Goal: Transaction & Acquisition: Book appointment/travel/reservation

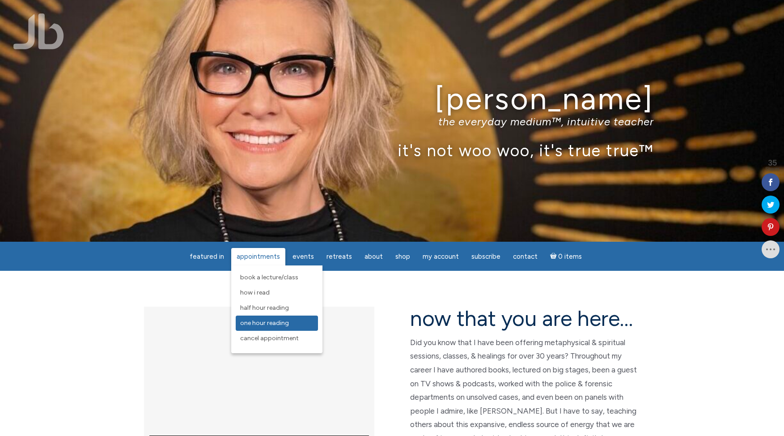
click at [275, 324] on span "One Hour Reading" at bounding box center [264, 323] width 49 height 8
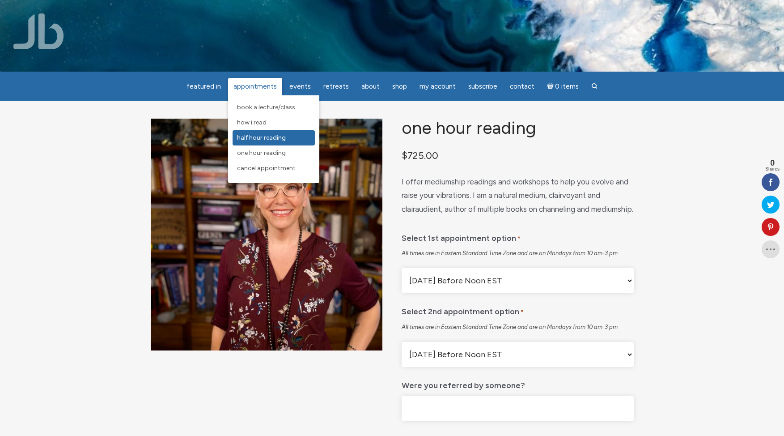
click at [258, 139] on span "Half Hour Reading" at bounding box center [261, 138] width 49 height 8
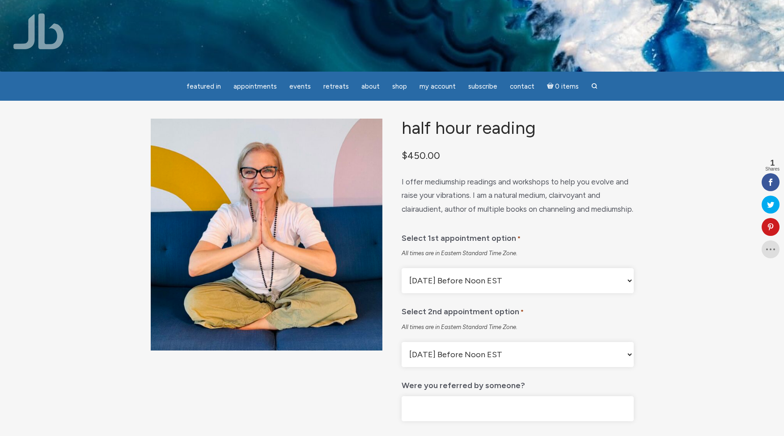
click at [630, 293] on select "[DATE] Before Noon EST [DATE] After Noon EST First Available Appointment" at bounding box center [518, 280] width 232 height 25
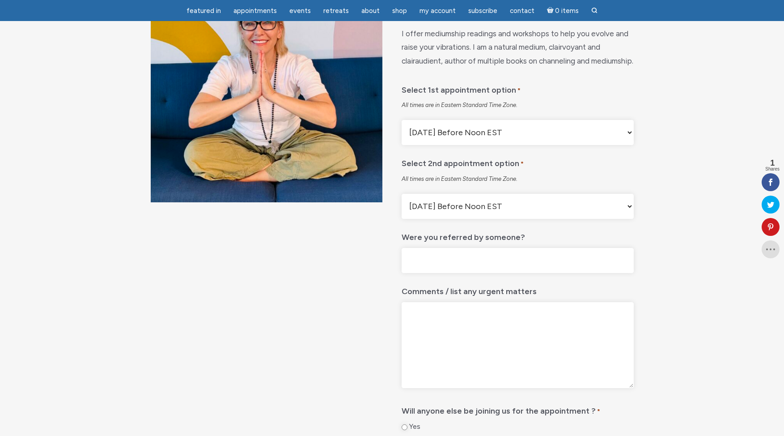
scroll to position [127, 0]
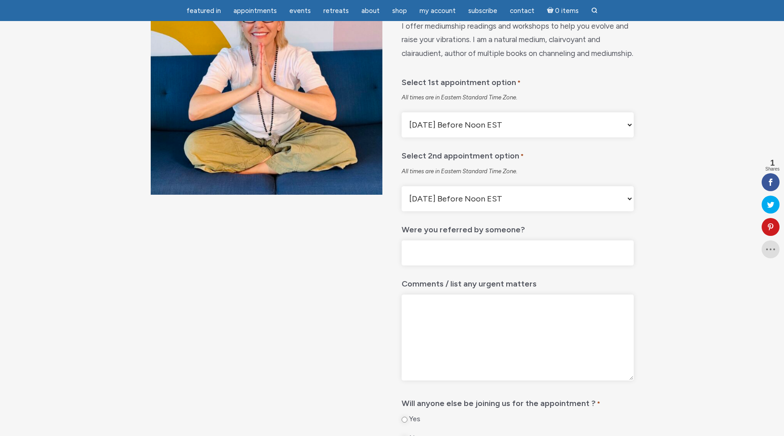
click at [629, 211] on select "Monday Before Noon EST Monday After Noon EST First Available Appointment" at bounding box center [518, 198] width 232 height 25
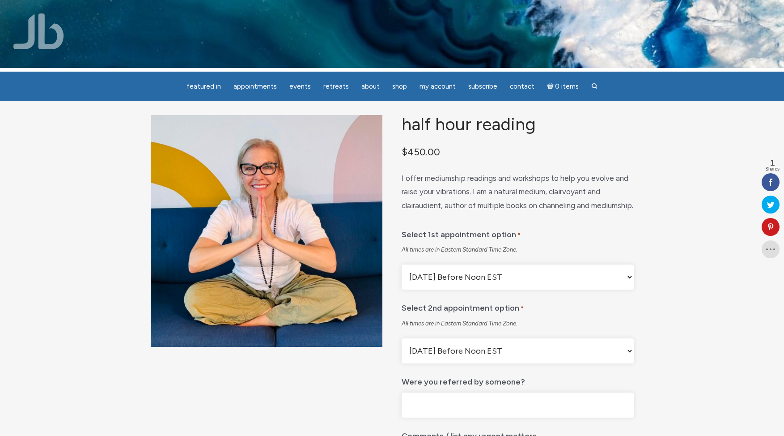
scroll to position [0, 0]
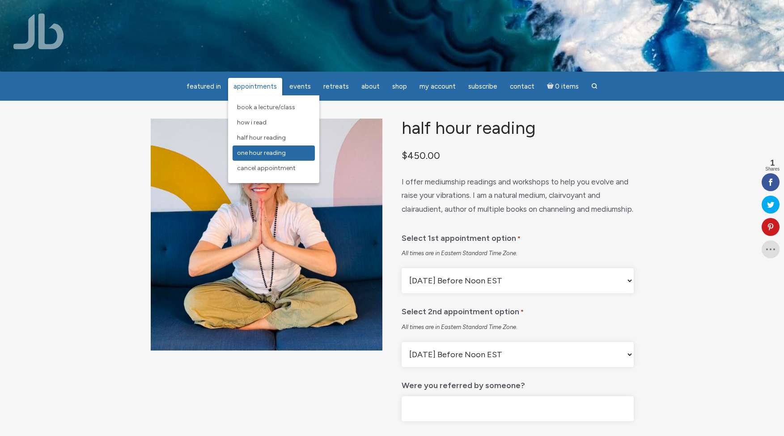
click at [258, 154] on span "One Hour Reading" at bounding box center [261, 153] width 49 height 8
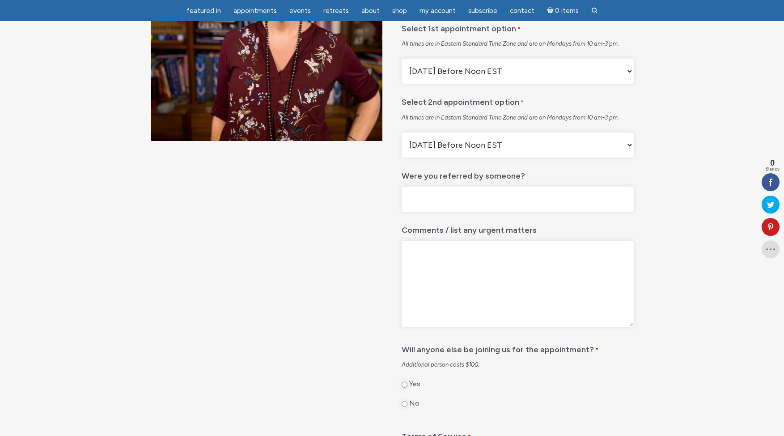
scroll to position [186, 0]
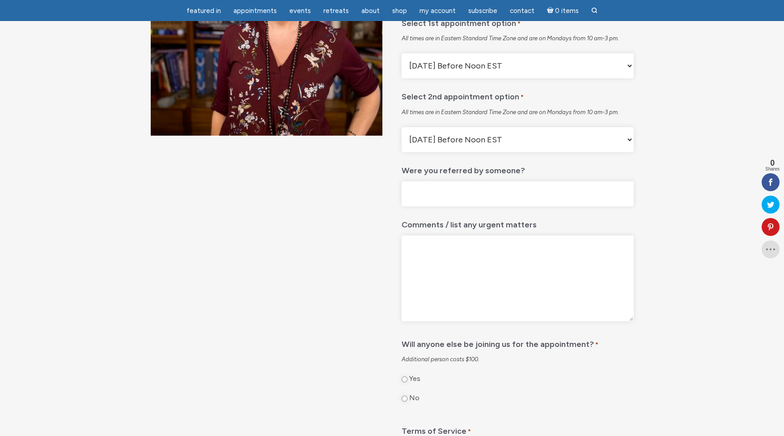
click at [626, 78] on select "Monday Before Noon EST Monday After Noon EST First Available" at bounding box center [518, 65] width 232 height 25
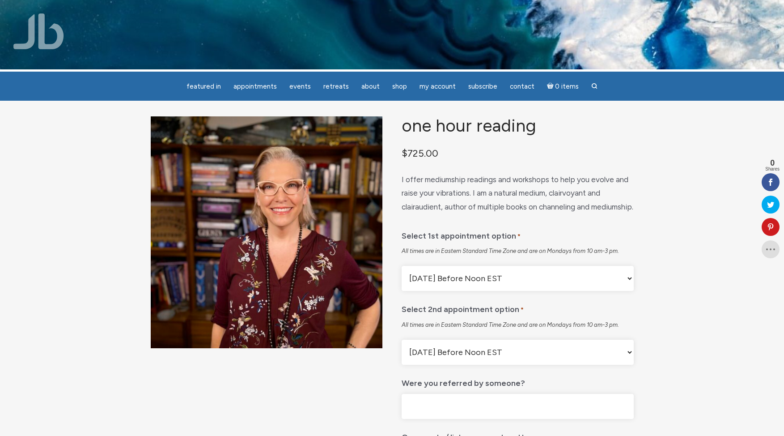
scroll to position [0, 0]
